Goal: Information Seeking & Learning: Learn about a topic

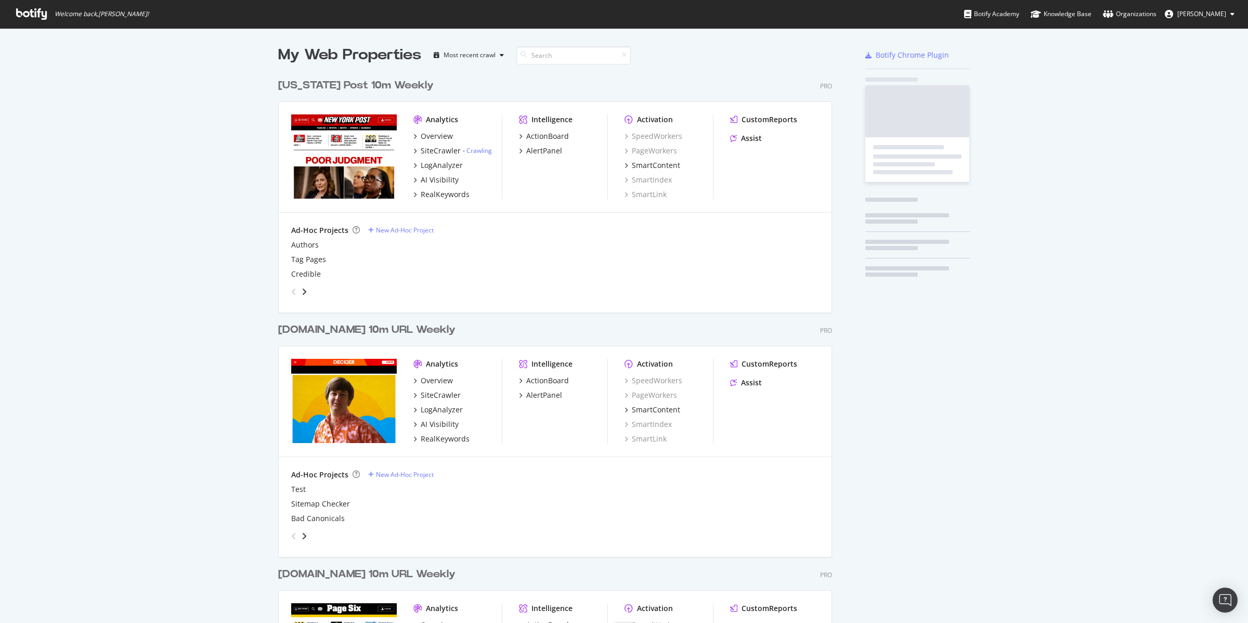
scroll to position [1236, 552]
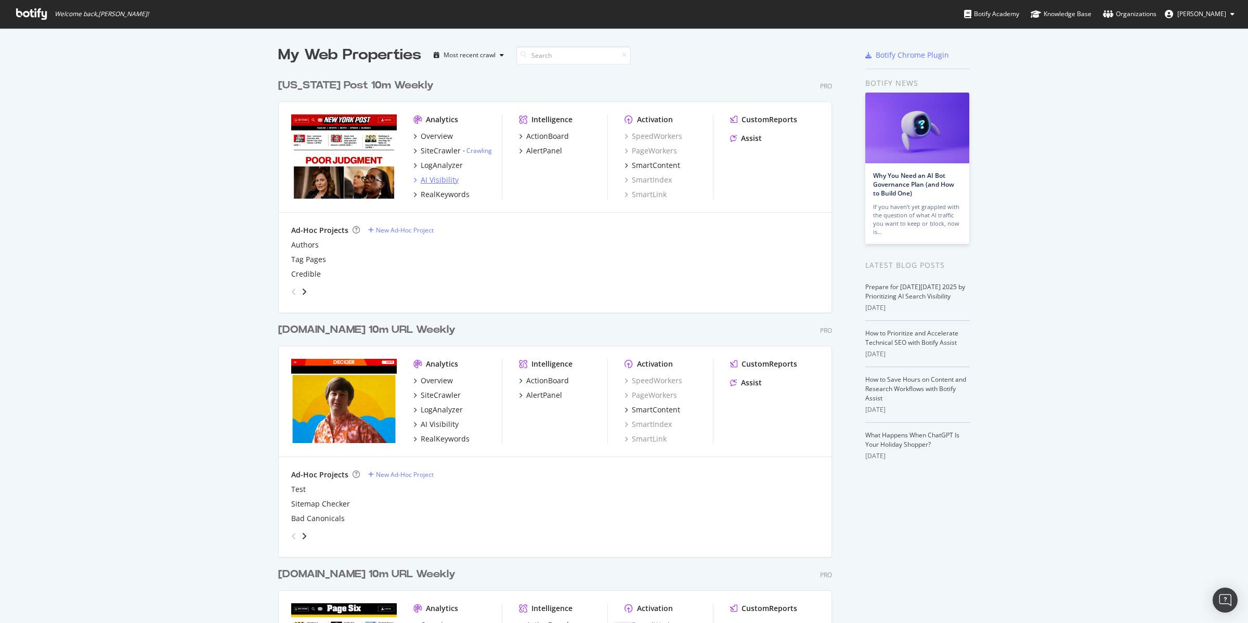
click at [429, 177] on div "AI Visibility" at bounding box center [440, 180] width 38 height 10
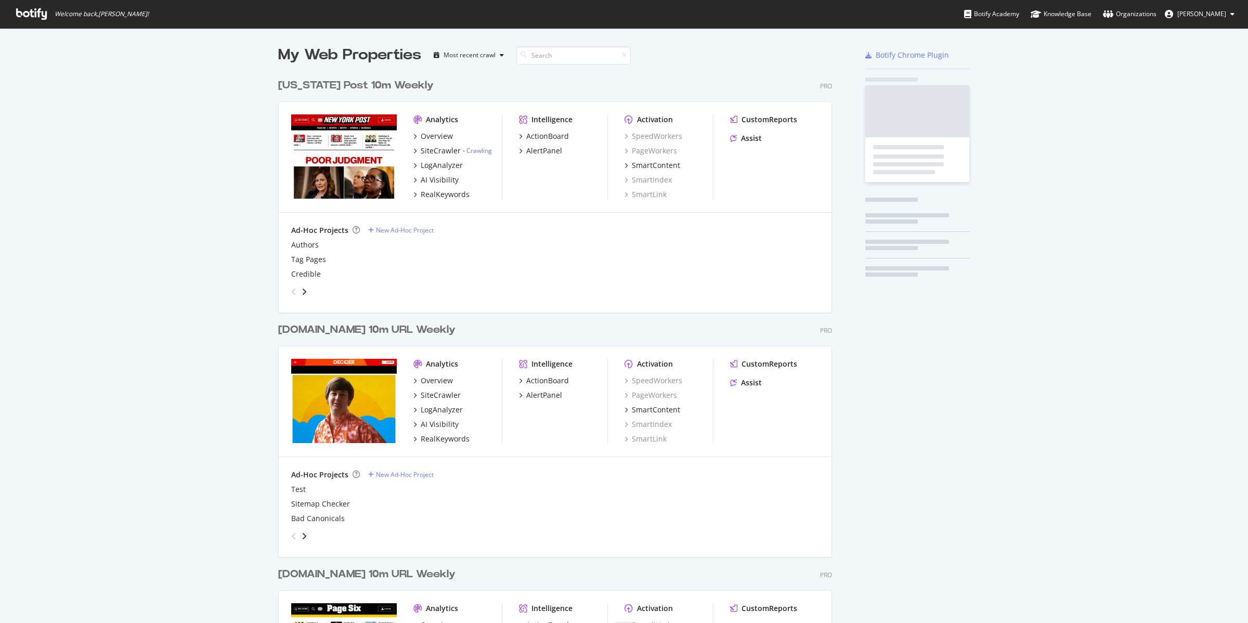
scroll to position [1236, 552]
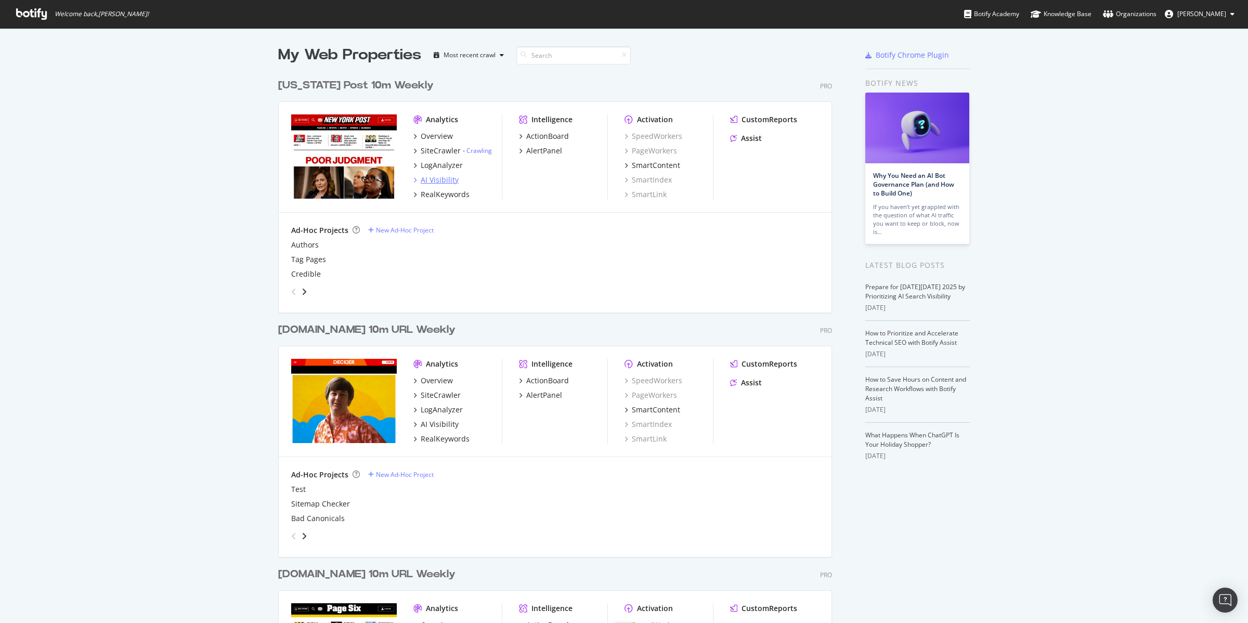
click at [436, 178] on div "AI Visibility" at bounding box center [440, 180] width 38 height 10
